Goal: Register for event/course

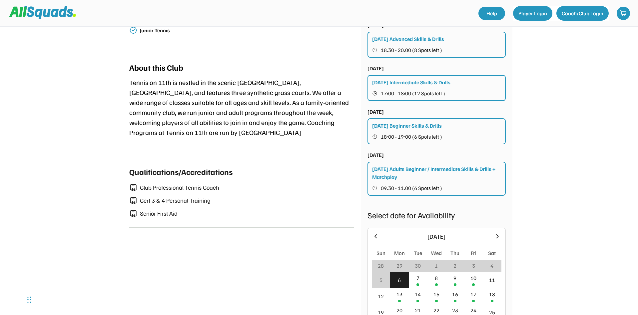
scroll to position [300, 0]
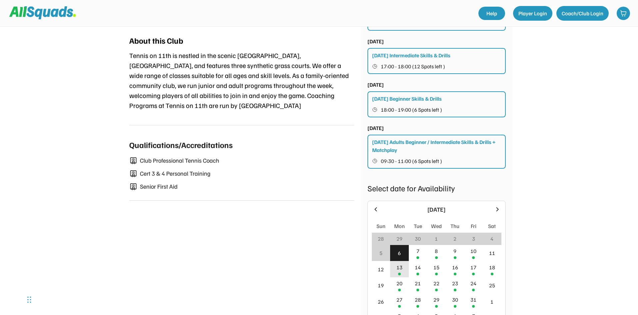
click at [400, 270] on div "13" at bounding box center [399, 267] width 6 height 8
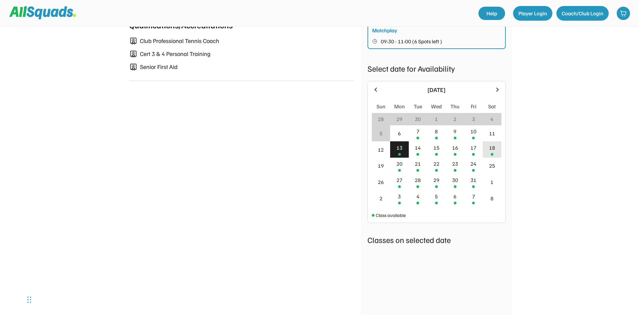
scroll to position [433, 0]
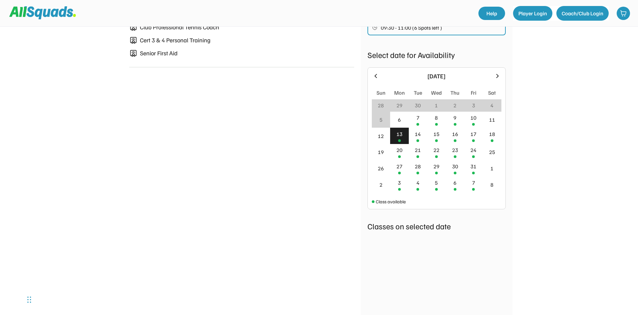
click at [405, 137] on div "13" at bounding box center [399, 136] width 19 height 16
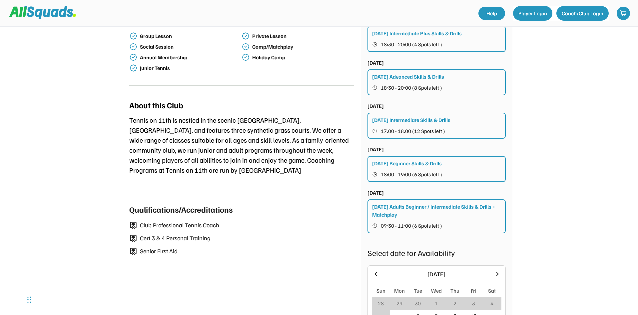
scroll to position [267, 0]
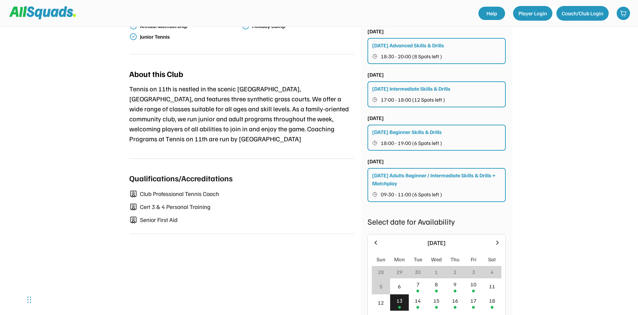
click at [435, 187] on div "Friday Adults Beginner / Intermediate Skills & Drills + Matchplay 09:30 - 11:00…" at bounding box center [437, 185] width 138 height 34
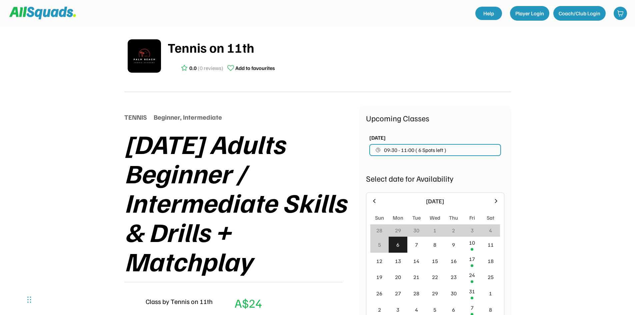
scroll to position [133, 0]
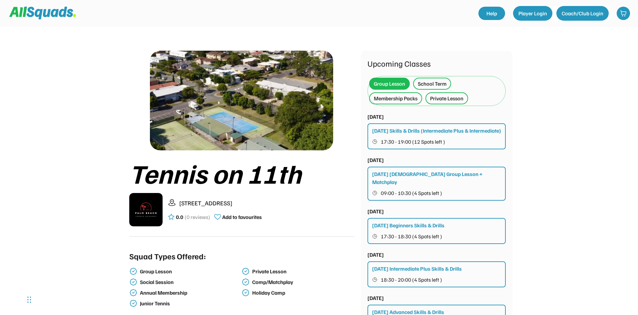
click at [420, 81] on div "School Term" at bounding box center [432, 84] width 29 height 8
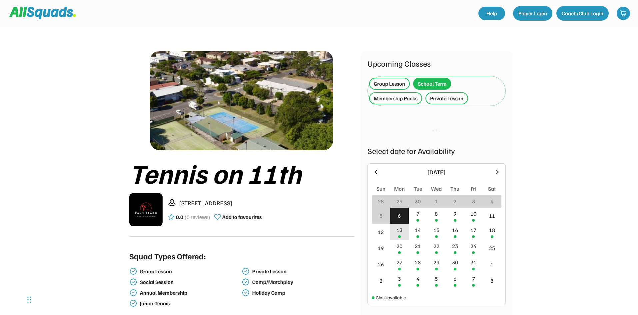
click at [396, 237] on div "13" at bounding box center [399, 232] width 19 height 16
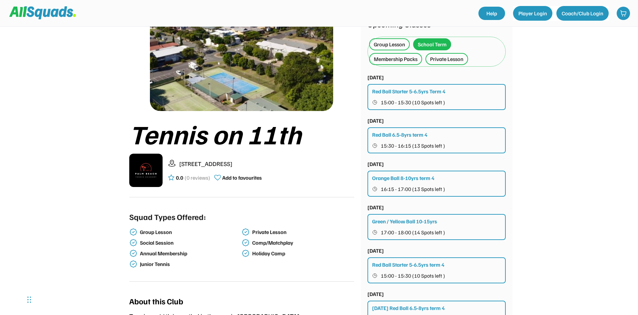
scroll to position [33, 0]
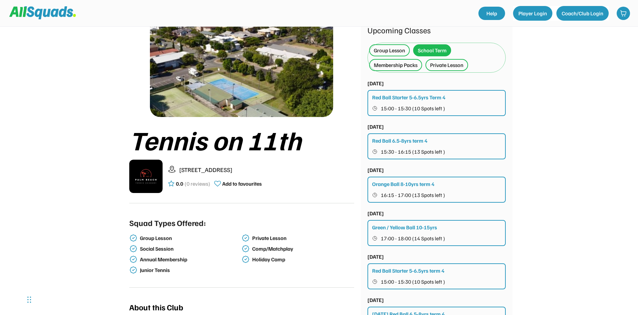
click at [389, 54] on div "Group Lesson" at bounding box center [389, 50] width 41 height 12
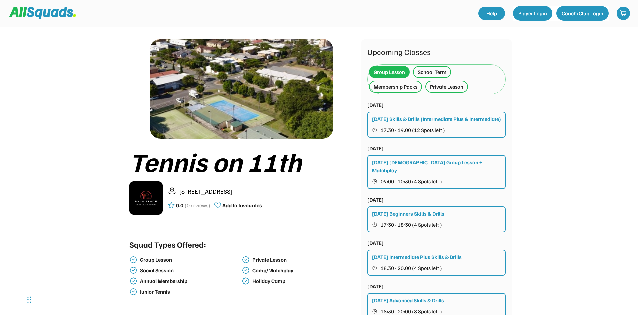
scroll to position [0, 0]
